Goal: Task Accomplishment & Management: Manage account settings

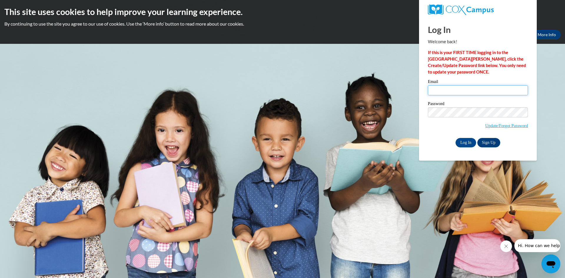
click at [486, 89] on input "Email" at bounding box center [478, 90] width 100 height 10
type input "[EMAIL_ADDRESS][DOMAIN_NAME]"
click at [455, 138] on input "Log In" at bounding box center [465, 142] width 21 height 9
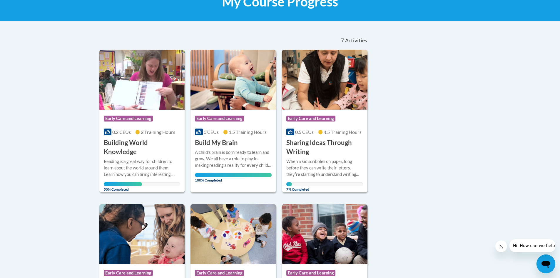
scroll to position [118, 0]
